Goal: Task Accomplishment & Management: Complete application form

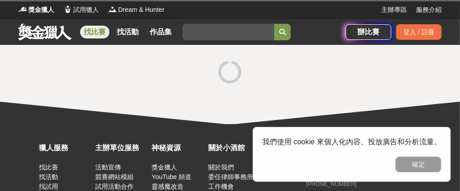
click at [409, 161] on button "確定" at bounding box center [419, 165] width 46 height 16
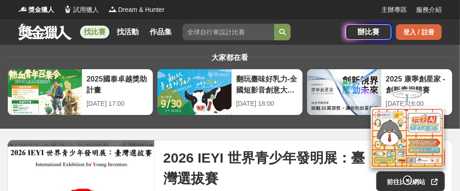
click at [406, 33] on div "登入 / 註冊" at bounding box center [419, 32] width 46 height 16
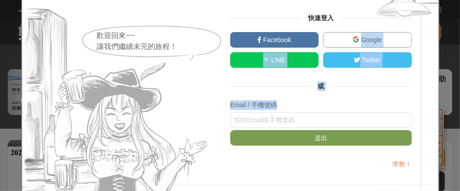
drag, startPoint x: 358, startPoint y: 36, endPoint x: 329, endPoint y: 106, distance: 75.5
click at [329, 106] on div "快速登入 Facebook Google LINE Twitter 或 Email / 手機號碼 送出 求救！" at bounding box center [321, 95] width 182 height 165
click at [168, 77] on img at bounding box center [116, 95] width 190 height 215
click at [359, 37] on span "Google" at bounding box center [370, 39] width 22 height 7
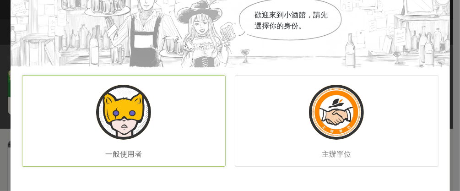
click at [130, 120] on img at bounding box center [123, 112] width 55 height 55
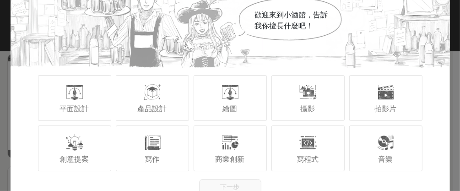
scroll to position [92, 0]
click at [441, 95] on div "平面設計 產品設計 繪圖 攝影 拍影片" at bounding box center [231, 98] width 440 height 50
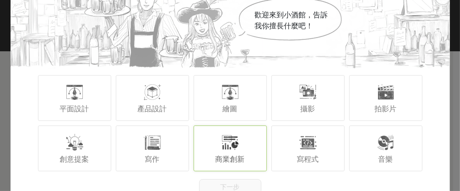
scroll to position [8353, 0]
